Goal: Transaction & Acquisition: Purchase product/service

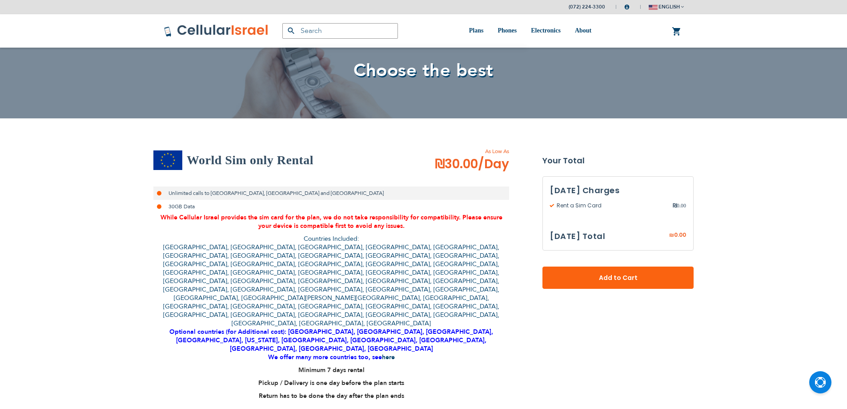
select select
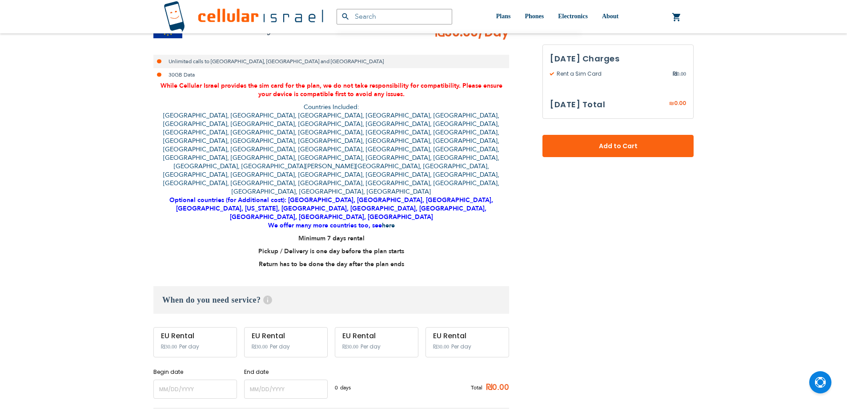
scroll to position [267, 0]
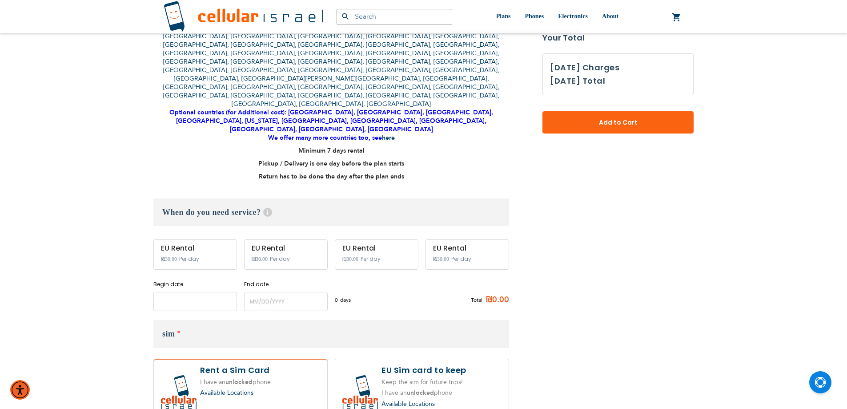
click at [205, 292] on input "name" at bounding box center [195, 301] width 84 height 19
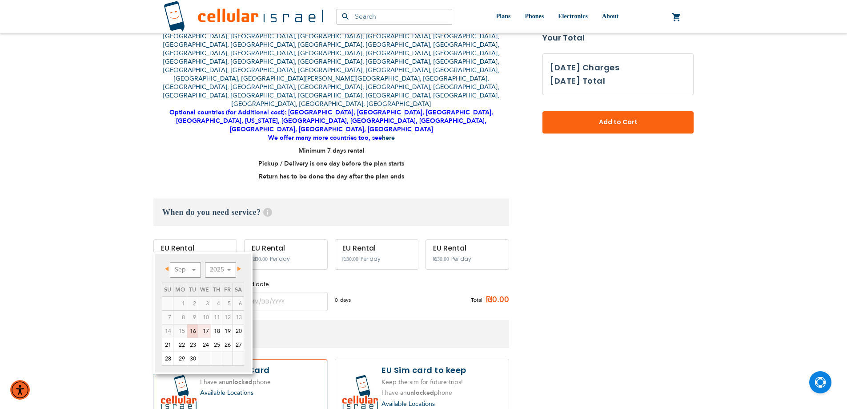
click at [208, 330] on link "17" at bounding box center [204, 330] width 12 height 13
type input "[DATE]"
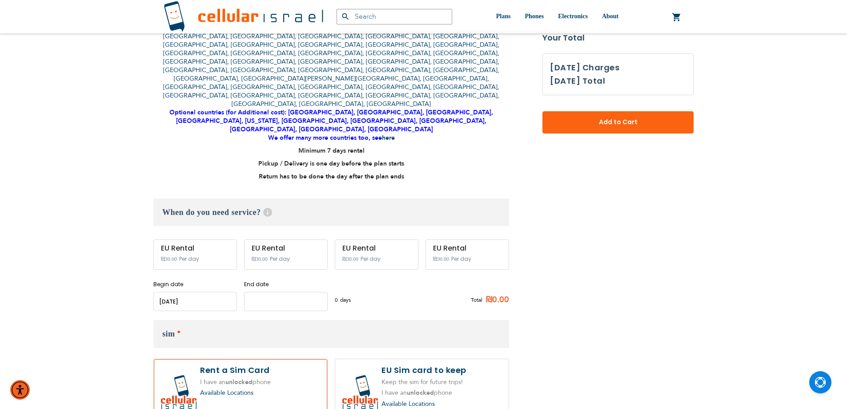
drag, startPoint x: 302, startPoint y: 243, endPoint x: 307, endPoint y: 238, distance: 7.2
click at [302, 292] on input "name" at bounding box center [286, 301] width 84 height 19
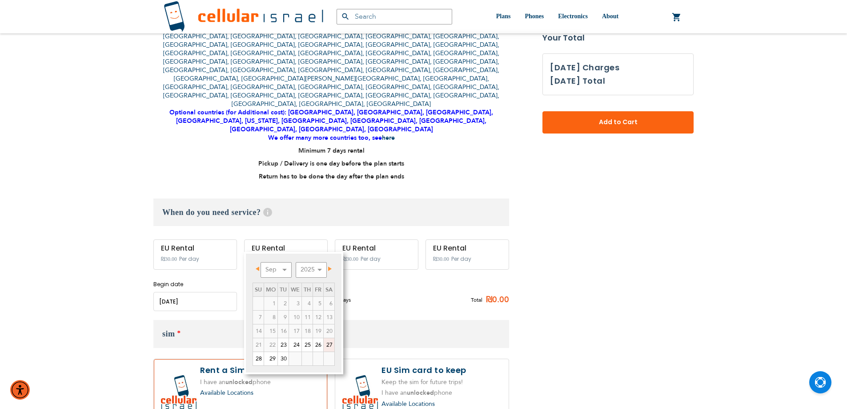
click at [327, 348] on link "27" at bounding box center [329, 344] width 11 height 13
type input "[DATE]"
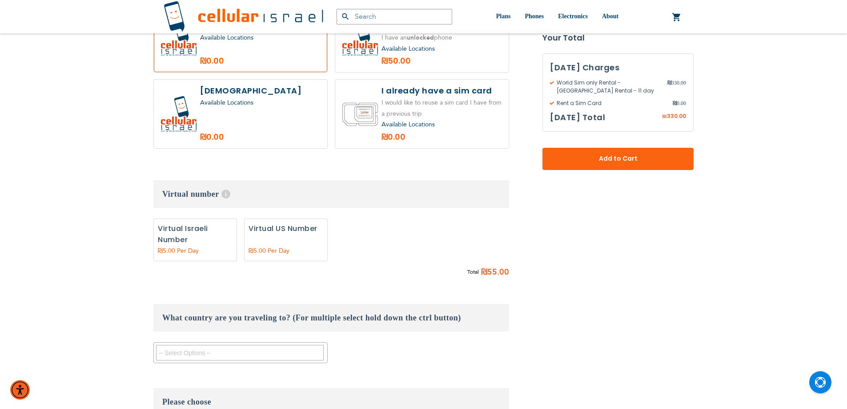
scroll to position [623, 0]
click at [287, 218] on label "Add" at bounding box center [286, 239] width 84 height 43
radio input "true"
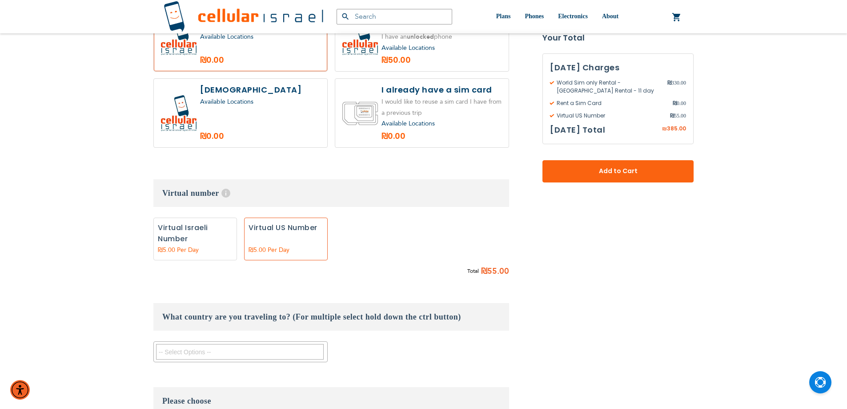
click at [270, 344] on textarea "Search" at bounding box center [240, 352] width 168 height 16
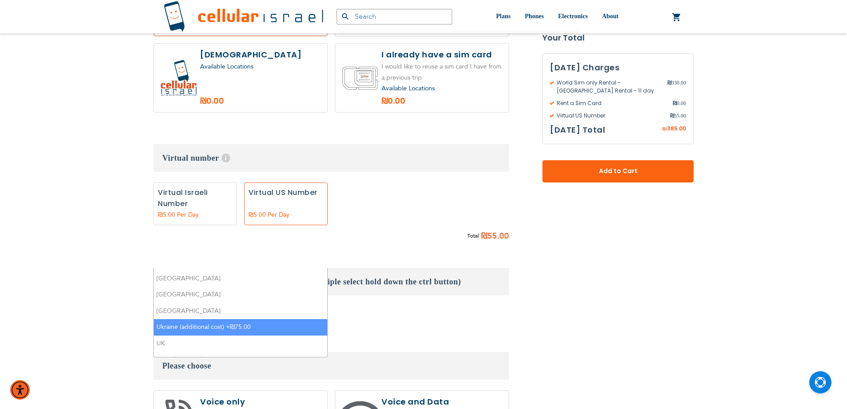
scroll to position [756, 0]
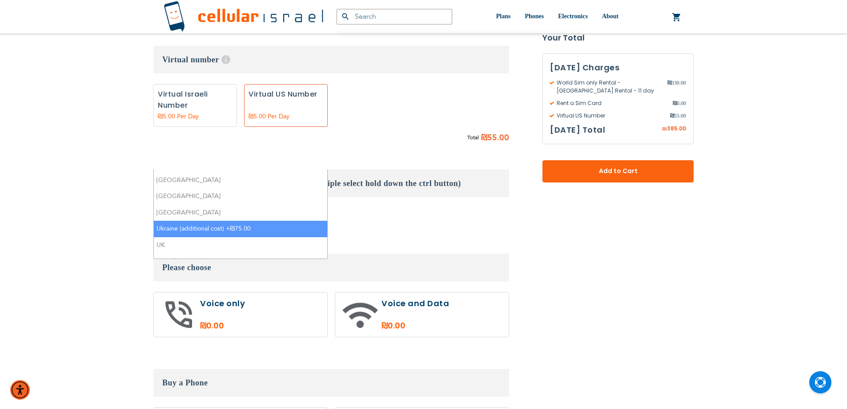
click at [249, 221] on li "Ukraine (additional cost) +₪75.00" at bounding box center [240, 229] width 173 height 16
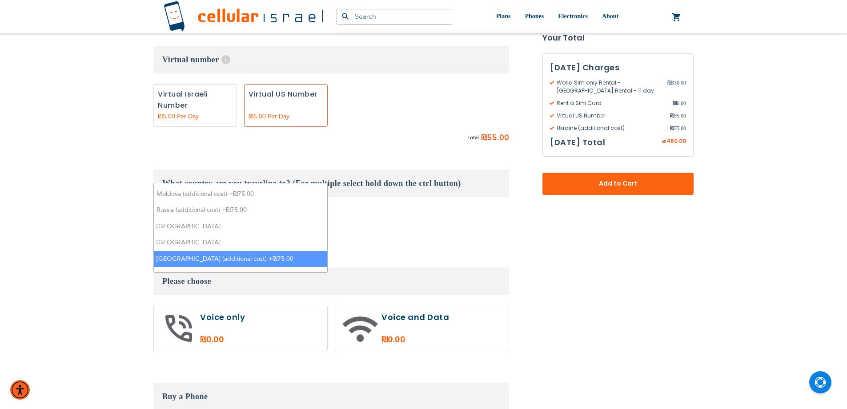
scroll to position [476, 0]
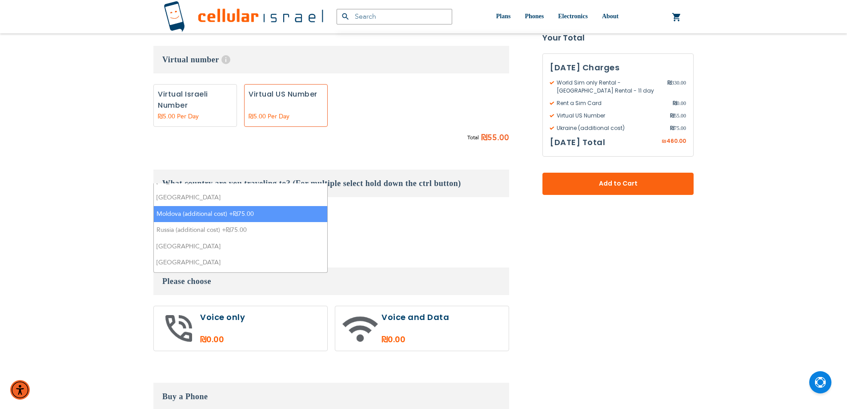
click at [246, 206] on li "Moldova (additional cost) +₪75.00" at bounding box center [240, 214] width 173 height 16
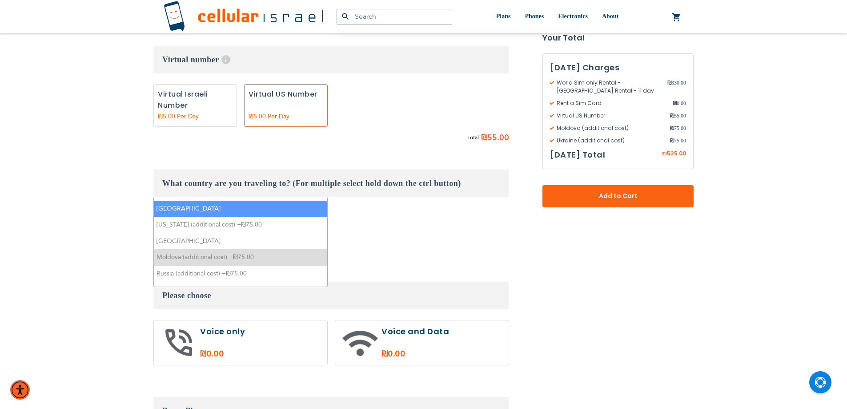
scroll to position [431, 0]
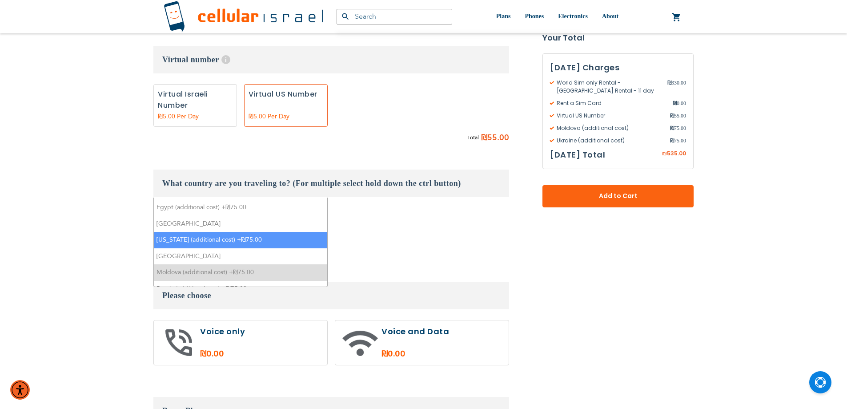
click at [168, 230] on span "Moldova (additional cost) +₪75.00" at bounding box center [215, 234] width 101 height 8
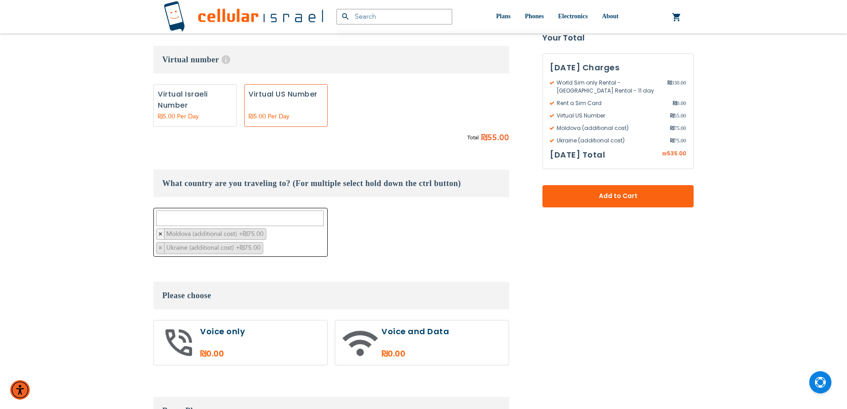
click at [161, 230] on span "×" at bounding box center [160, 234] width 4 height 8
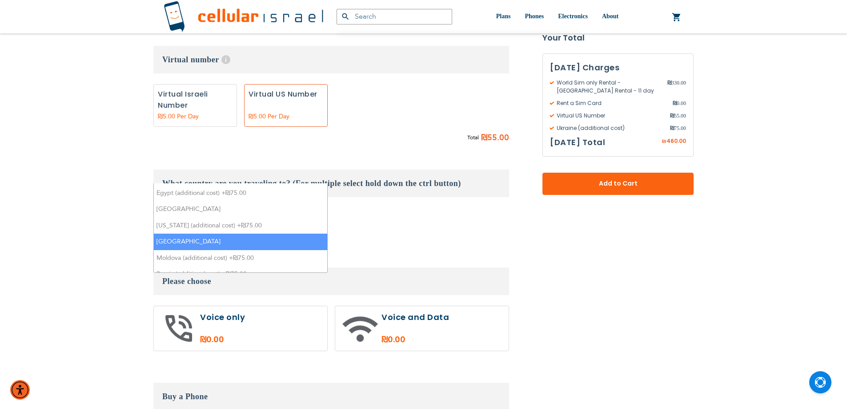
scroll to position [476, 0]
click at [207, 238] on li "[GEOGRAPHIC_DATA]" at bounding box center [240, 246] width 173 height 16
select select "9469"
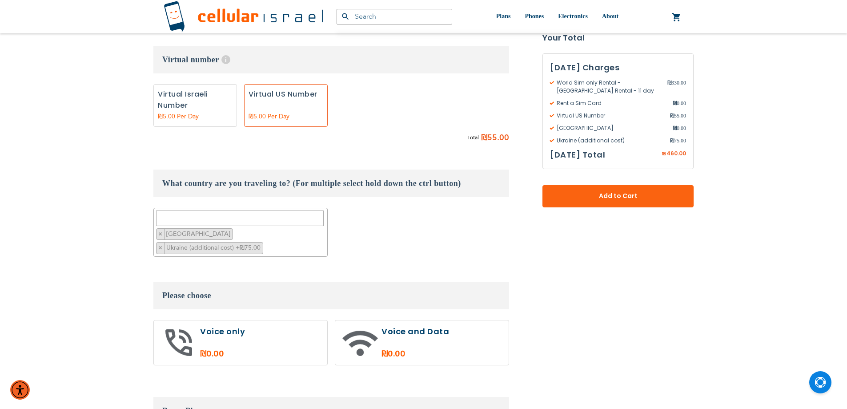
click at [417, 208] on div "[GEOGRAPHIC_DATA] [GEOGRAPHIC_DATA] [GEOGRAPHIC_DATA] [GEOGRAPHIC_DATA] ([GEOGR…" at bounding box center [331, 232] width 356 height 49
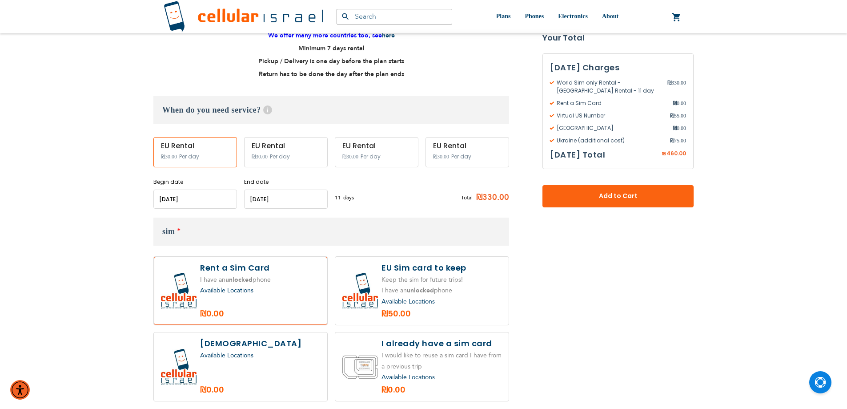
scroll to position [311, 0]
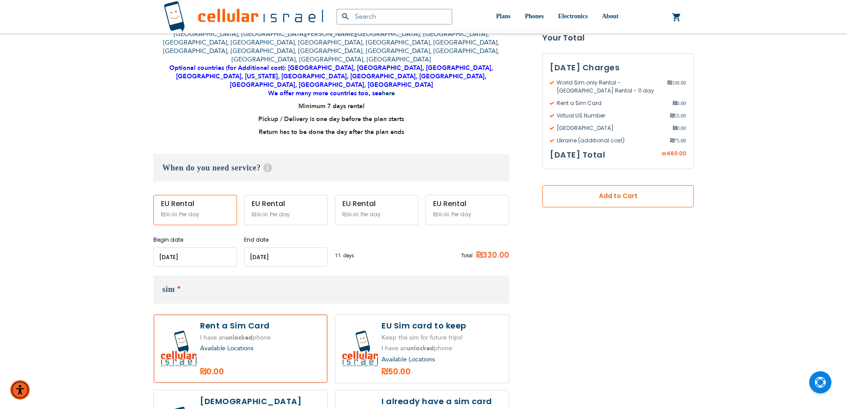
click at [612, 205] on button "Add to Cart" at bounding box center [618, 196] width 151 height 22
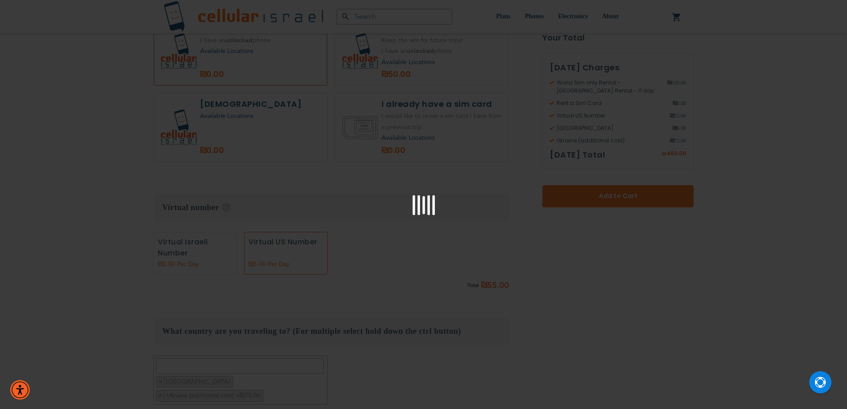
scroll to position [756, 0]
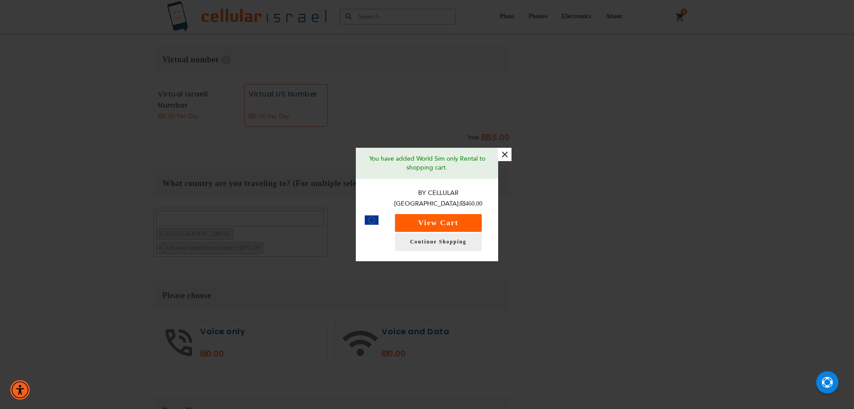
click at [446, 214] on button "View Cart" at bounding box center [438, 223] width 87 height 18
